Goal: Complete application form

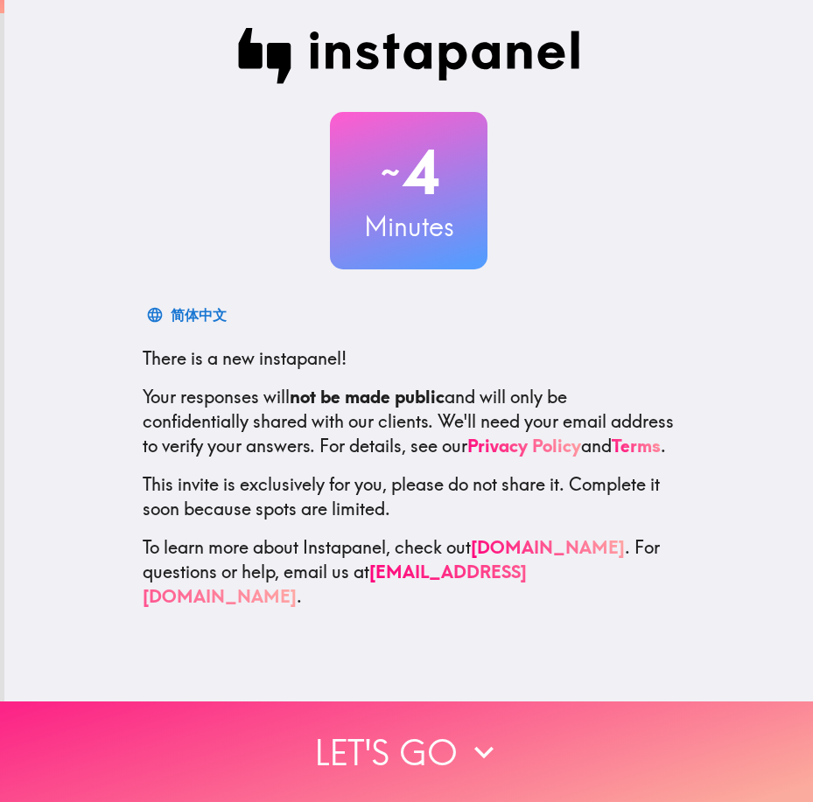
click at [440, 744] on button "Let's go" at bounding box center [406, 752] width 813 height 101
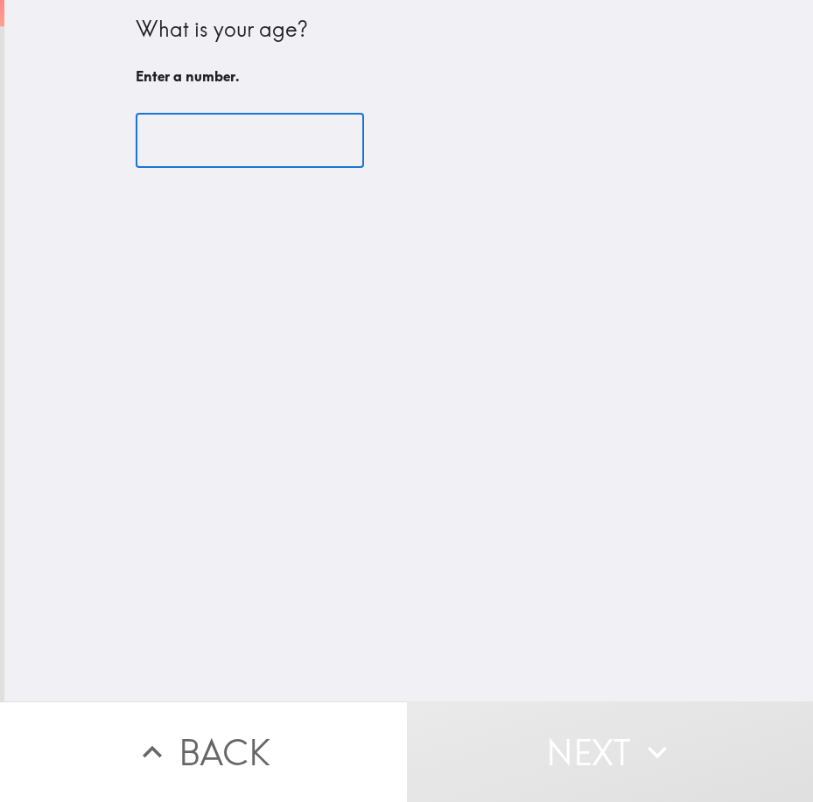
click at [165, 136] on input "number" at bounding box center [250, 141] width 228 height 54
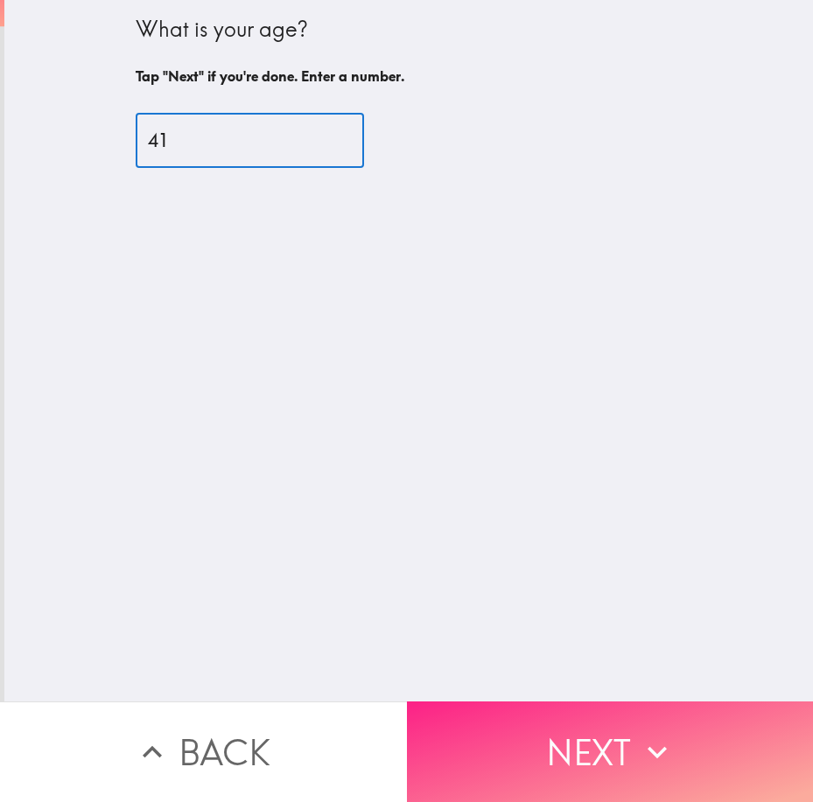
type input "41"
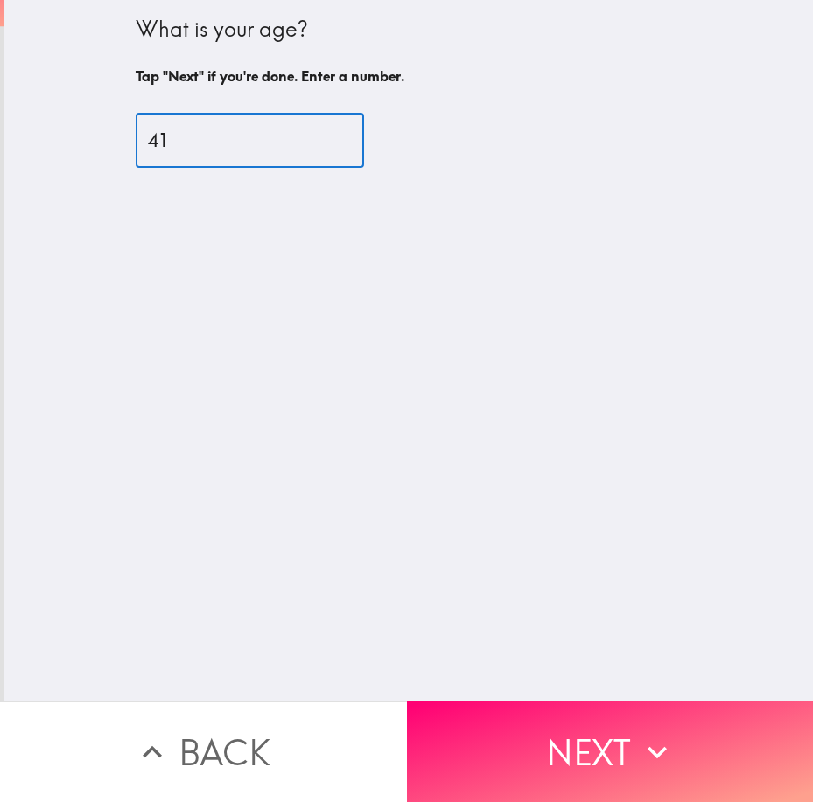
click at [676, 732] on button "Next" at bounding box center [610, 752] width 407 height 101
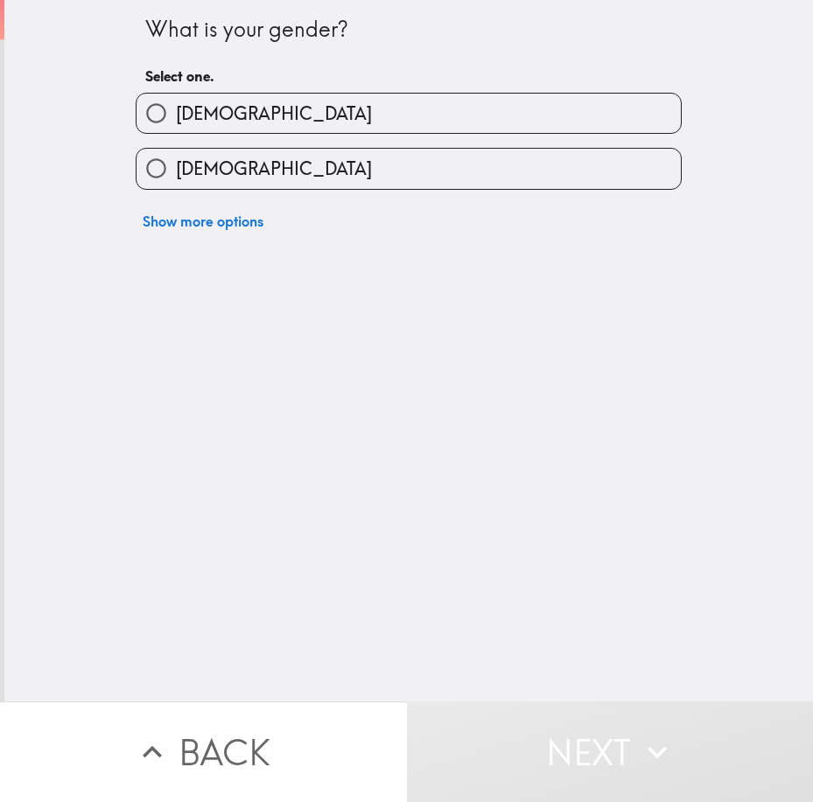
click at [435, 102] on label "[DEMOGRAPHIC_DATA]" at bounding box center [409, 113] width 544 height 39
click at [176, 102] on input "[DEMOGRAPHIC_DATA]" at bounding box center [156, 113] width 39 height 39
radio input "true"
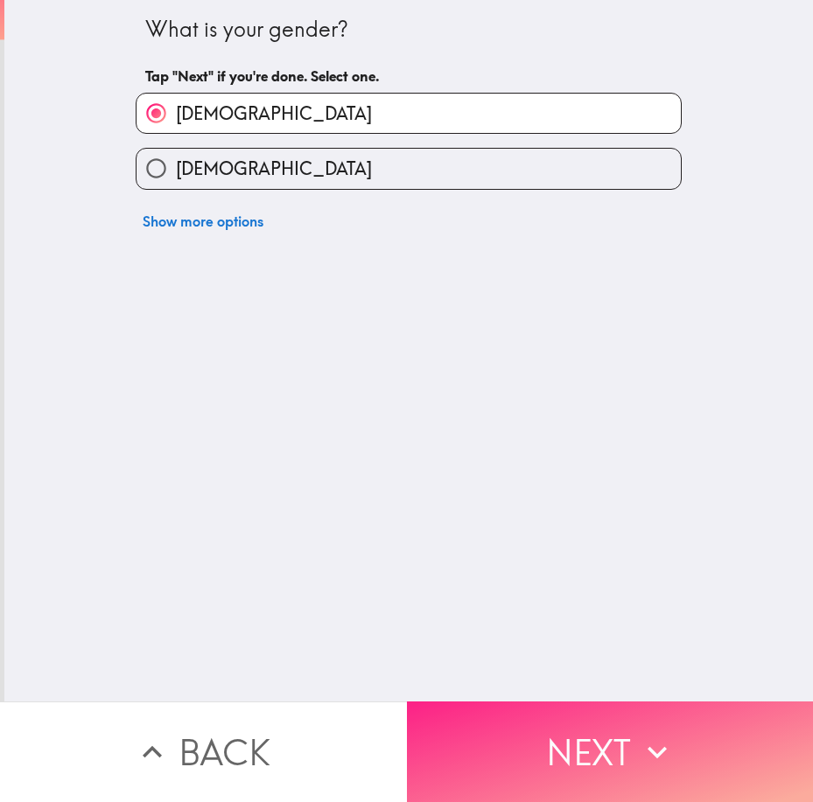
click at [644, 755] on icon "button" at bounding box center [657, 752] width 39 height 39
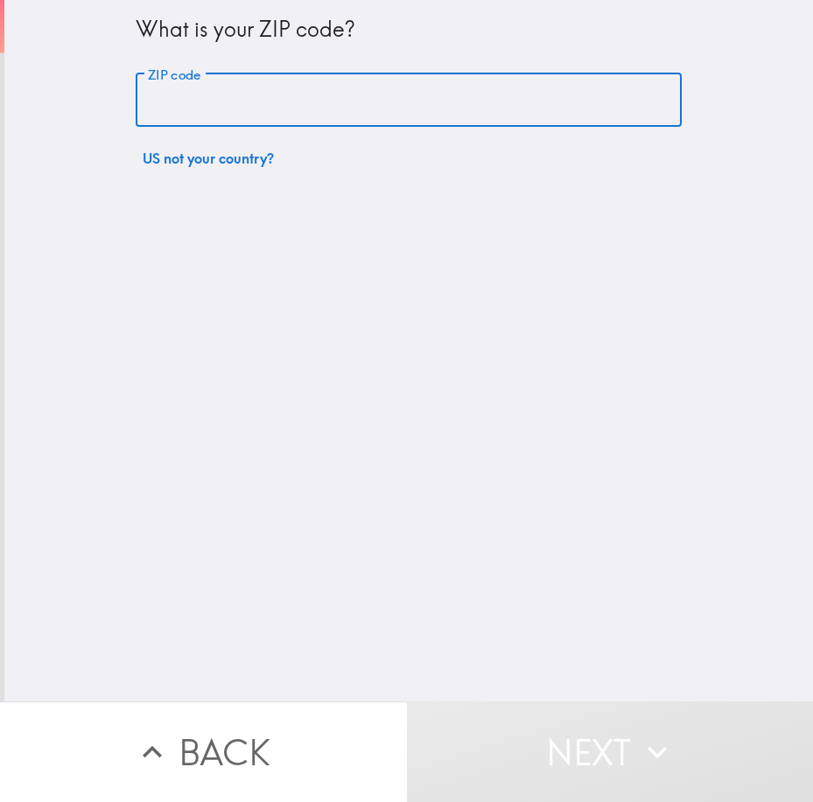
click at [283, 83] on input "ZIP code" at bounding box center [409, 101] width 546 height 54
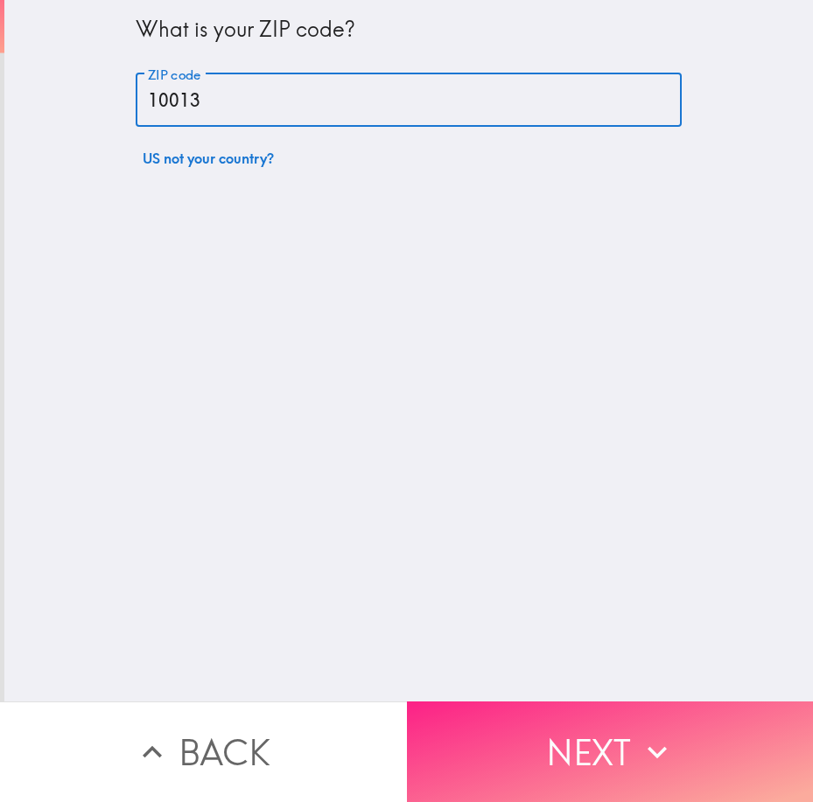
type input "10013"
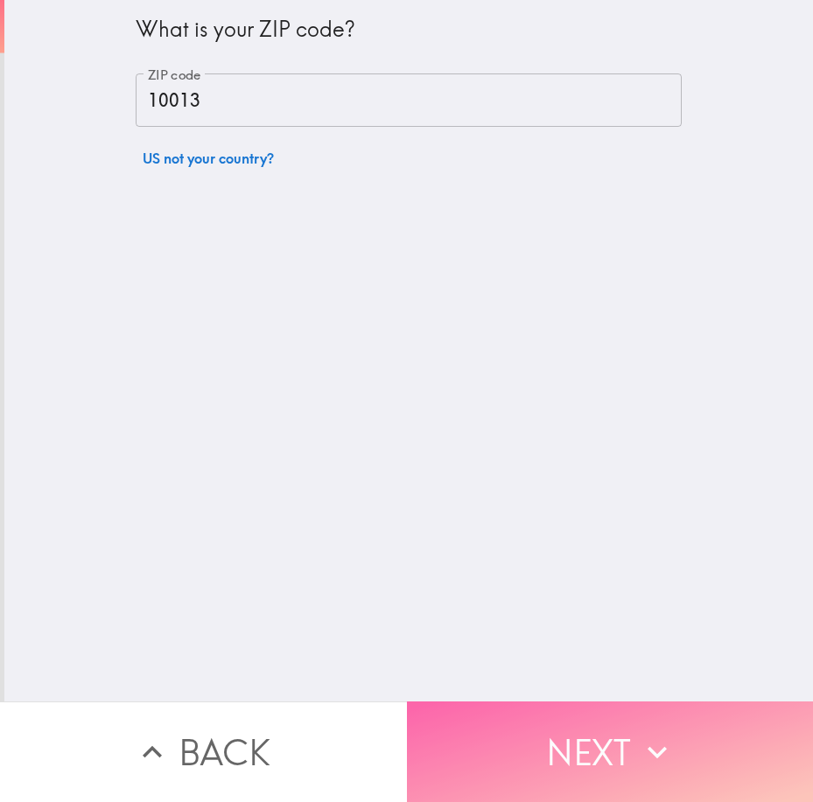
click at [606, 743] on button "Next" at bounding box center [610, 752] width 407 height 101
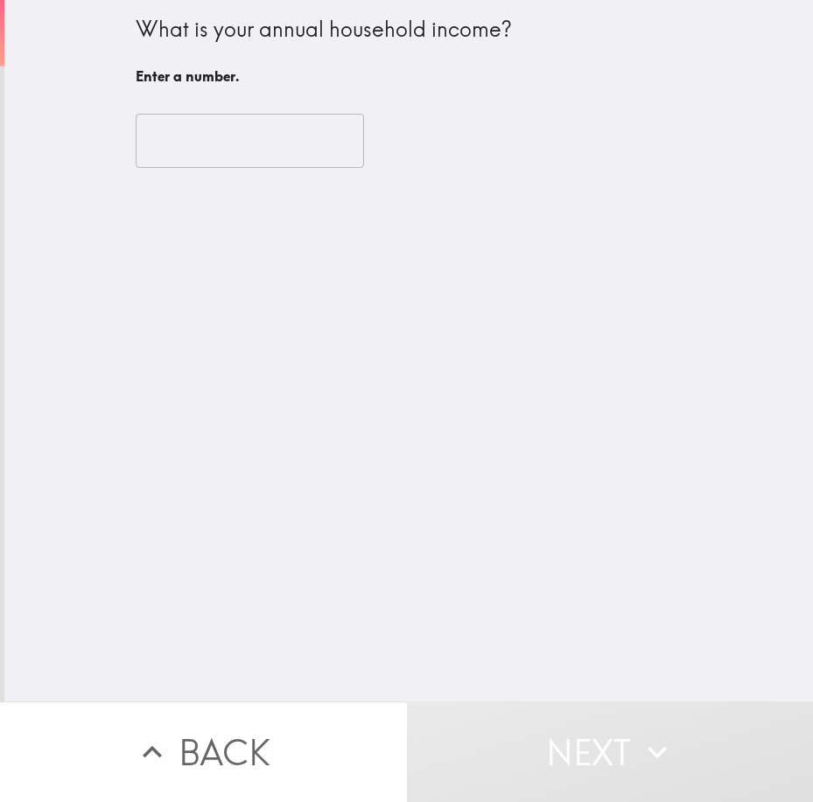
click at [212, 130] on input "number" at bounding box center [250, 141] width 228 height 54
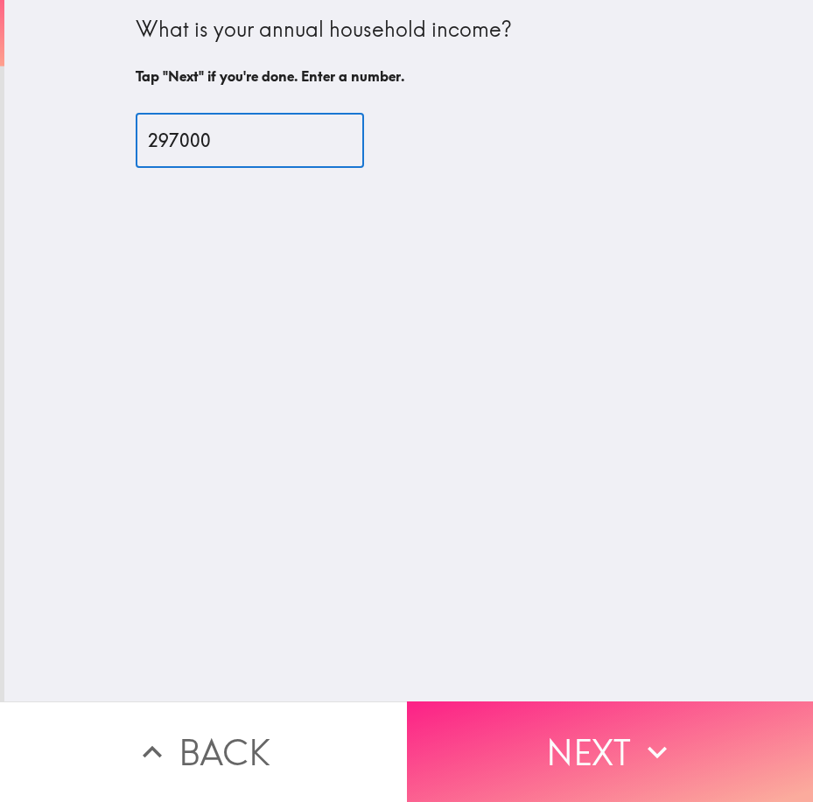
type input "297000"
click at [567, 743] on button "Next" at bounding box center [610, 752] width 407 height 101
